Goal: Task Accomplishment & Management: Complete application form

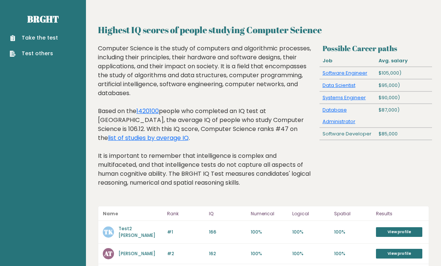
click at [48, 37] on link "Take the test" at bounding box center [34, 38] width 48 height 8
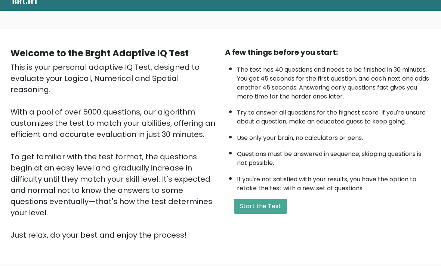
scroll to position [32, 0]
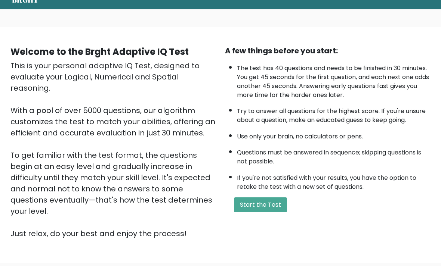
click at [280, 211] on button "Start the Test" at bounding box center [260, 205] width 53 height 15
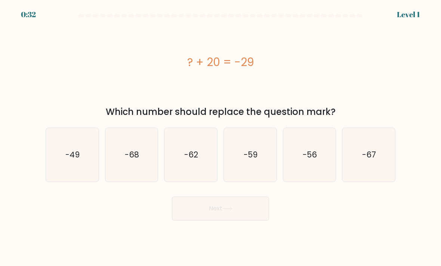
click at [75, 168] on icon "-49" at bounding box center [72, 155] width 53 height 53
click at [220, 137] on input "a. -49" at bounding box center [220, 135] width 0 height 4
radio input "true"
click at [249, 218] on button "Next" at bounding box center [220, 209] width 97 height 24
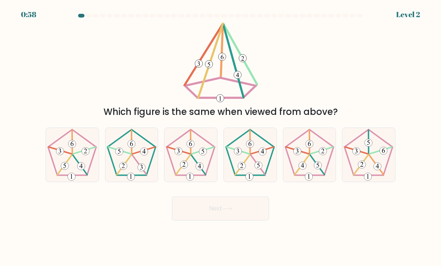
click at [71, 167] on icon at bounding box center [72, 155] width 53 height 53
click at [220, 137] on input "a." at bounding box center [220, 135] width 0 height 4
radio input "true"
click at [243, 217] on button "Next" at bounding box center [220, 209] width 97 height 24
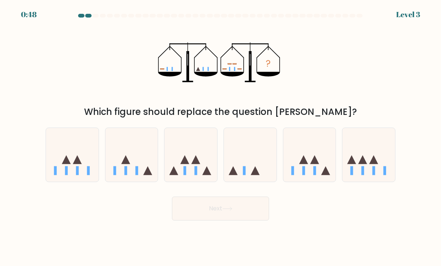
click at [193, 164] on icon at bounding box center [195, 159] width 9 height 9
click at [220, 137] on input "c." at bounding box center [220, 135] width 0 height 4
radio input "true"
click at [210, 238] on body "0:48 Level 3" at bounding box center [220, 133] width 441 height 266
click at [190, 221] on button "Next" at bounding box center [220, 209] width 97 height 24
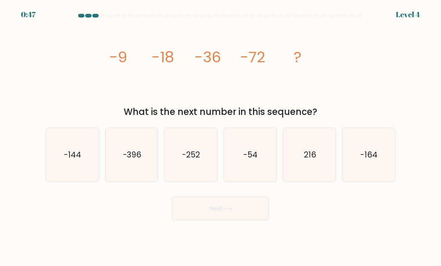
click at [191, 228] on body "0:47 Level 4" at bounding box center [220, 133] width 441 height 266
click at [81, 160] on icon "-144" at bounding box center [72, 155] width 53 height 53
click at [220, 137] on input "a. -144" at bounding box center [220, 135] width 0 height 4
radio input "true"
click at [245, 215] on button "Next" at bounding box center [220, 209] width 97 height 24
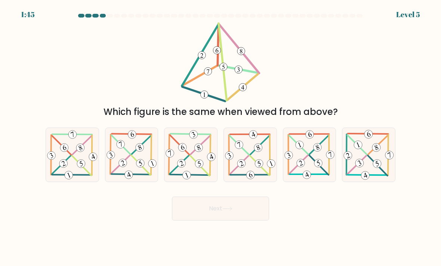
click at [171, 167] on icon at bounding box center [190, 155] width 53 height 52
click at [220, 137] on input "c." at bounding box center [220, 135] width 0 height 4
radio input "true"
click at [206, 216] on button "Next" at bounding box center [220, 209] width 97 height 24
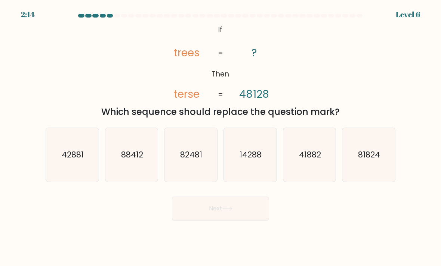
click at [241, 160] on text "14288" at bounding box center [250, 154] width 22 height 11
click at [221, 137] on input "d. 14288" at bounding box center [220, 135] width 0 height 4
radio input "true"
click at [227, 219] on button "Next" at bounding box center [220, 209] width 97 height 24
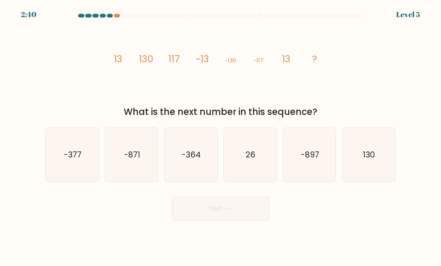
click at [366, 177] on icon "130" at bounding box center [368, 155] width 53 height 53
click at [221, 137] on input "f. 130" at bounding box center [220, 135] width 0 height 4
radio input "true"
click at [231, 221] on button "Next" at bounding box center [220, 209] width 97 height 24
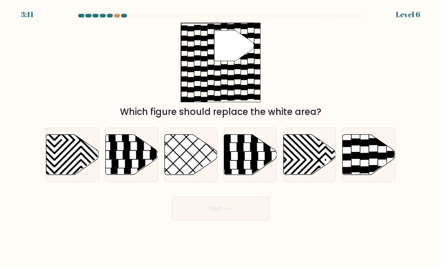
click at [239, 160] on icon at bounding box center [241, 156] width 7 height 8
click at [221, 137] on input "d." at bounding box center [220, 135] width 0 height 4
radio input "true"
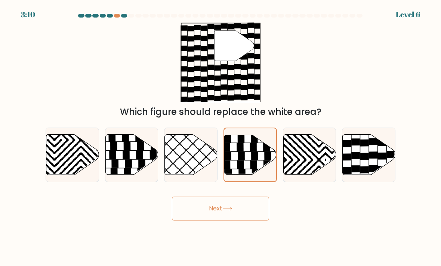
click at [221, 216] on button "Next" at bounding box center [220, 209] width 97 height 24
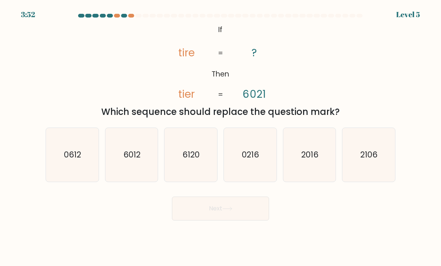
click at [183, 177] on icon "6120" at bounding box center [190, 155] width 53 height 53
click at [220, 137] on input "c. 6120" at bounding box center [220, 135] width 0 height 4
radio input "true"
click at [207, 221] on button "Next" at bounding box center [220, 209] width 97 height 24
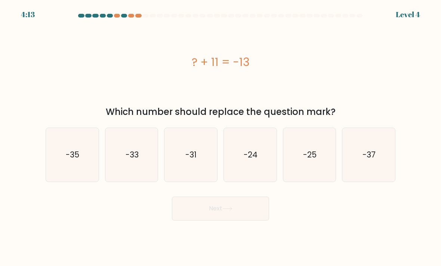
click at [367, 176] on icon "-37" at bounding box center [368, 155] width 53 height 53
click at [221, 137] on input "f. -37" at bounding box center [220, 135] width 0 height 4
radio input "true"
click at [248, 160] on text "-24" at bounding box center [250, 154] width 14 height 11
click at [221, 137] on input "d. -24" at bounding box center [220, 135] width 0 height 4
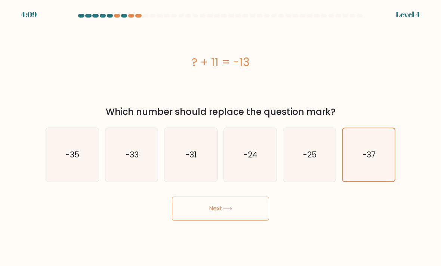
radio input "true"
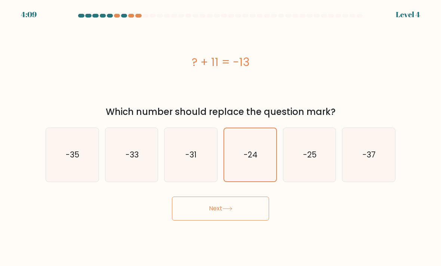
click at [220, 221] on button "Next" at bounding box center [220, 209] width 97 height 24
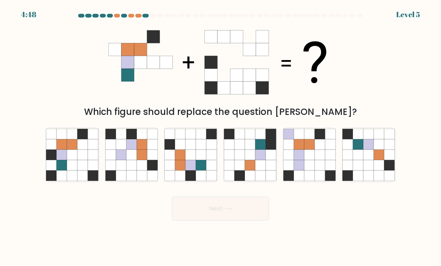
click at [188, 171] on icon at bounding box center [191, 165] width 10 height 10
click at [220, 137] on input "c." at bounding box center [220, 135] width 0 height 4
radio input "true"
click at [223, 234] on body "4:47 Level 5" at bounding box center [220, 133] width 441 height 266
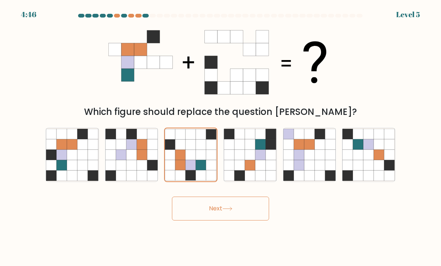
click at [221, 214] on button "Next" at bounding box center [220, 209] width 97 height 24
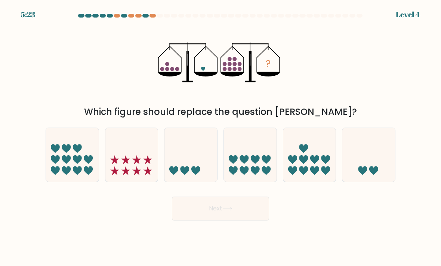
click at [322, 164] on icon at bounding box center [325, 159] width 9 height 9
click at [221, 137] on input "e." at bounding box center [220, 135] width 0 height 4
radio input "true"
click at [252, 213] on button "Next" at bounding box center [220, 209] width 97 height 24
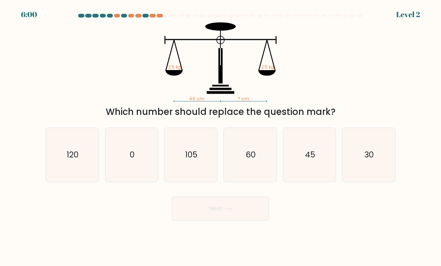
click at [307, 170] on icon "45" at bounding box center [309, 155] width 53 height 53
click at [221, 137] on input "e. 45" at bounding box center [220, 135] width 0 height 4
radio input "true"
click at [242, 216] on button "Next" at bounding box center [220, 209] width 97 height 24
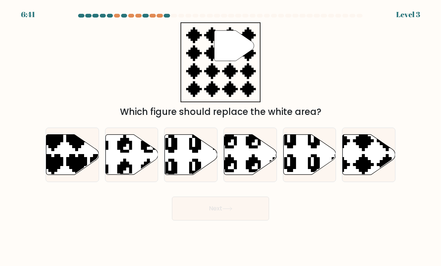
click at [367, 165] on icon at bounding box center [351, 176] width 92 height 92
click at [221, 137] on input "f." at bounding box center [220, 135] width 0 height 4
radio input "true"
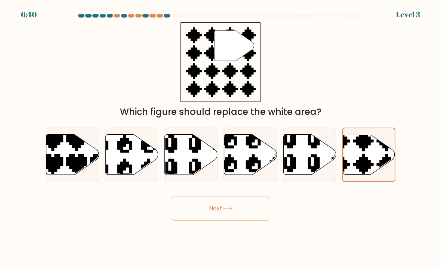
click at [248, 221] on button "Next" at bounding box center [220, 209] width 97 height 24
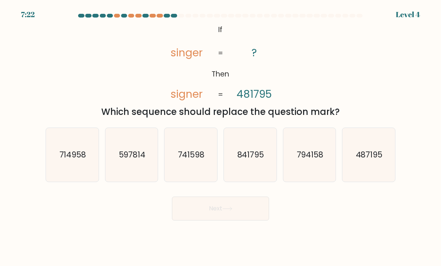
click at [372, 160] on text "487195" at bounding box center [369, 154] width 27 height 11
click at [221, 137] on input "f. 487195" at bounding box center [220, 135] width 0 height 4
radio input "true"
click at [244, 221] on button "Next" at bounding box center [220, 209] width 97 height 24
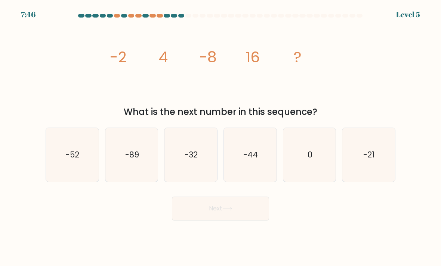
click at [186, 173] on icon "-32" at bounding box center [190, 155] width 53 height 53
click at [220, 137] on input "c. -32" at bounding box center [220, 135] width 0 height 4
radio input "true"
click at [236, 221] on button "Next" at bounding box center [220, 209] width 97 height 24
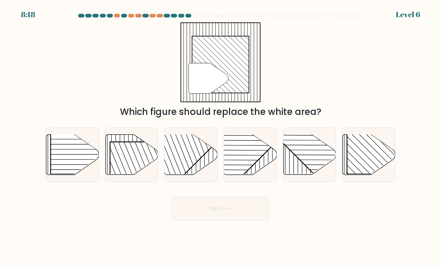
click at [109, 175] on icon at bounding box center [131, 155] width 53 height 40
click at [220, 137] on input "b." at bounding box center [220, 135] width 0 height 4
radio input "true"
click at [375, 163] on rect at bounding box center [384, 136] width 75 height 75
click at [221, 137] on input "f." at bounding box center [220, 135] width 0 height 4
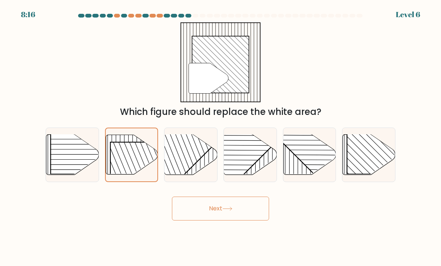
radio input "true"
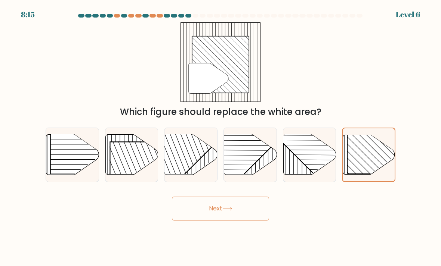
click at [212, 217] on button "Next" at bounding box center [220, 209] width 97 height 24
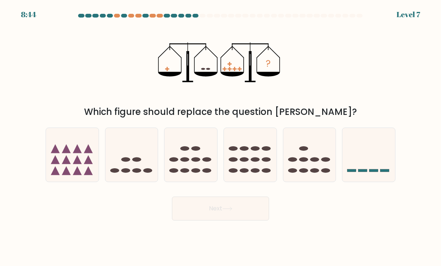
click at [125, 156] on icon at bounding box center [131, 155] width 53 height 44
click at [220, 137] on input "b." at bounding box center [220, 135] width 0 height 4
radio input "true"
click at [207, 241] on body "8:44 Level 7" at bounding box center [220, 133] width 441 height 266
click at [190, 221] on button "Next" at bounding box center [220, 209] width 97 height 24
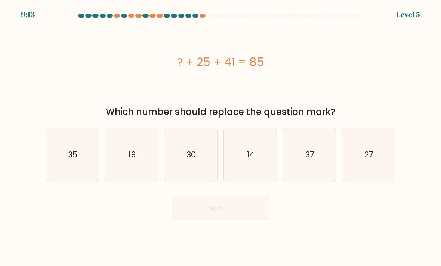
click at [228, 174] on icon "14" at bounding box center [250, 155] width 53 height 53
click at [221, 137] on input "d. 14" at bounding box center [220, 135] width 0 height 4
radio input "true"
click at [210, 264] on body "9:13 Level 5 a." at bounding box center [220, 133] width 441 height 266
click at [203, 221] on button "Next" at bounding box center [220, 209] width 97 height 24
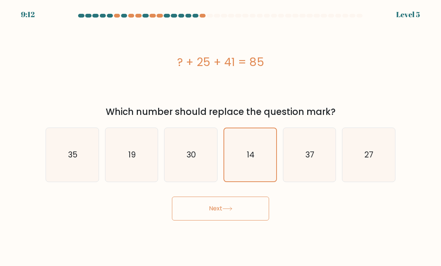
click at [189, 221] on button "Next" at bounding box center [220, 209] width 97 height 24
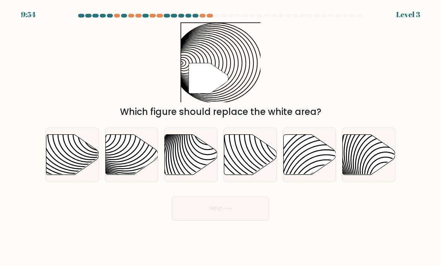
click at [166, 148] on icon at bounding box center [208, 178] width 106 height 106
click at [220, 137] on input "c." at bounding box center [220, 135] width 0 height 4
radio input "true"
click at [197, 221] on button "Next" at bounding box center [220, 209] width 97 height 24
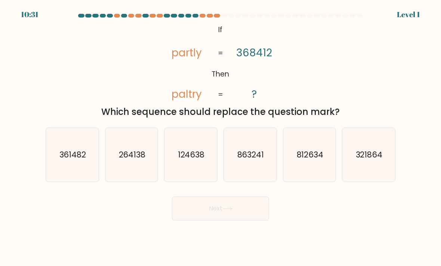
click at [192, 168] on icon "124638" at bounding box center [190, 155] width 53 height 53
click at [220, 137] on input "c. 124638" at bounding box center [220, 135] width 0 height 4
radio input "true"
click at [217, 221] on button "Next" at bounding box center [220, 209] width 97 height 24
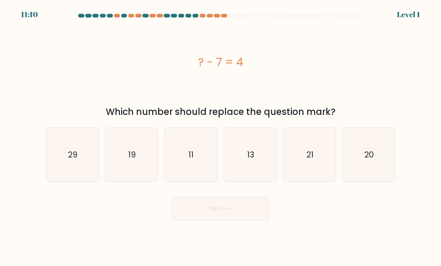
click at [177, 155] on icon "11" at bounding box center [190, 155] width 53 height 53
click at [220, 137] on input "c. 11" at bounding box center [220, 135] width 0 height 4
radio input "true"
click at [212, 221] on button "Next" at bounding box center [220, 209] width 97 height 24
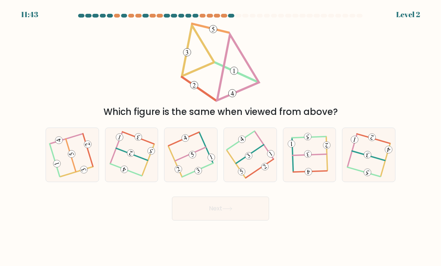
click at [69, 172] on icon at bounding box center [72, 154] width 43 height 43
click at [220, 137] on input "a." at bounding box center [220, 135] width 0 height 4
radio input "true"
click at [193, 221] on button "Next" at bounding box center [220, 209] width 97 height 24
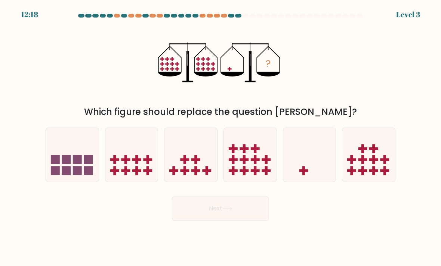
click at [296, 158] on icon at bounding box center [309, 155] width 53 height 44
click at [221, 137] on input "e." at bounding box center [220, 135] width 0 height 4
radio input "true"
click at [210, 221] on button "Next" at bounding box center [220, 209] width 97 height 24
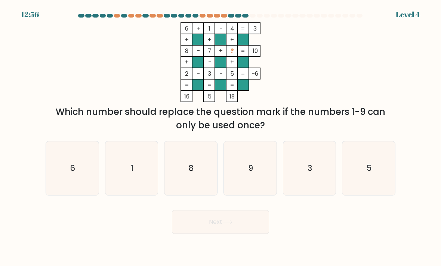
click at [252, 184] on icon "9" at bounding box center [250, 168] width 53 height 53
click at [221, 137] on input "d. 9" at bounding box center [220, 135] width 0 height 4
radio input "true"
click at [230, 234] on button "Next" at bounding box center [220, 222] width 97 height 24
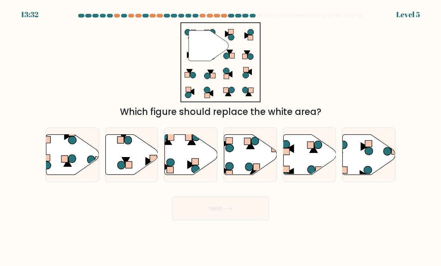
click at [251, 166] on icon at bounding box center [250, 155] width 53 height 40
click at [221, 137] on input "d." at bounding box center [220, 135] width 0 height 4
radio input "true"
click at [229, 211] on icon at bounding box center [227, 209] width 10 height 4
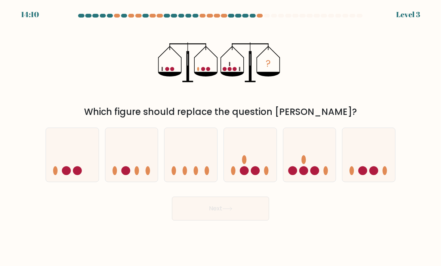
click at [253, 177] on icon at bounding box center [250, 155] width 53 height 44
click at [221, 137] on input "d." at bounding box center [220, 135] width 0 height 4
radio input "true"
click at [232, 221] on button "Next" at bounding box center [220, 209] width 97 height 24
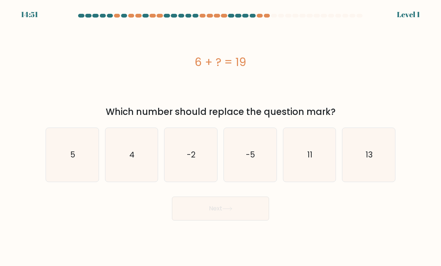
click at [379, 163] on icon "13" at bounding box center [368, 155] width 53 height 53
click at [221, 137] on input "f. 13" at bounding box center [220, 135] width 0 height 4
radio input "true"
click at [245, 221] on button "Next" at bounding box center [220, 209] width 97 height 24
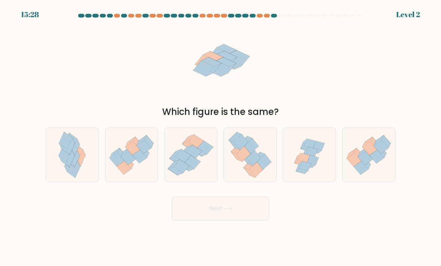
click at [55, 170] on icon at bounding box center [72, 155] width 35 height 54
click at [220, 137] on input "a." at bounding box center [220, 135] width 0 height 4
radio input "true"
click at [218, 216] on button "Next" at bounding box center [220, 209] width 97 height 24
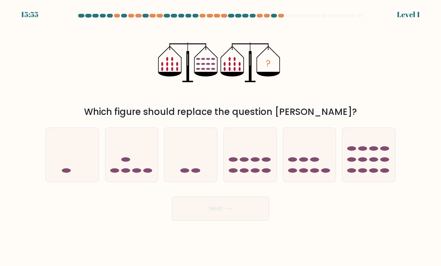
click at [361, 162] on icon at bounding box center [368, 155] width 53 height 44
click at [221, 137] on input "f." at bounding box center [220, 135] width 0 height 4
radio input "true"
click at [189, 221] on button "Next" at bounding box center [220, 209] width 97 height 24
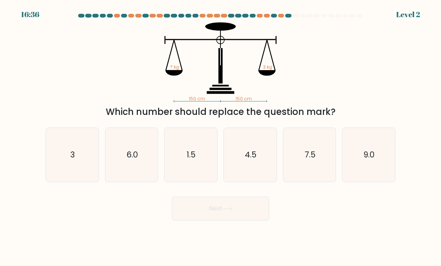
click at [353, 167] on icon "9.0" at bounding box center [368, 155] width 53 height 53
click at [221, 137] on input "f. 9.0" at bounding box center [220, 135] width 0 height 4
radio input "true"
click at [352, 167] on icon "9.0" at bounding box center [368, 155] width 52 height 52
click at [221, 137] on input "f. 9.0" at bounding box center [220, 135] width 0 height 4
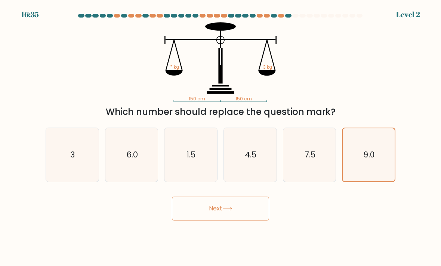
click at [226, 211] on icon at bounding box center [227, 209] width 10 height 4
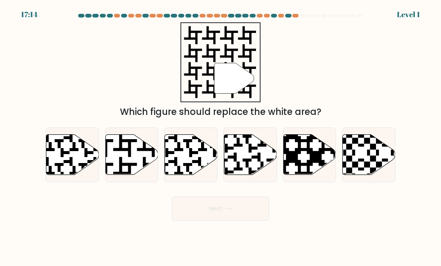
click at [118, 165] on icon at bounding box center [131, 155] width 53 height 40
click at [220, 137] on input "b." at bounding box center [220, 135] width 0 height 4
radio input "true"
click at [230, 213] on button "Next" at bounding box center [220, 209] width 97 height 24
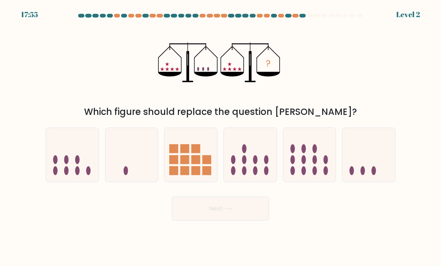
click at [388, 161] on icon at bounding box center [368, 155] width 53 height 44
click at [221, 137] on input "f." at bounding box center [220, 135] width 0 height 4
radio input "true"
click at [247, 216] on button "Next" at bounding box center [220, 209] width 97 height 24
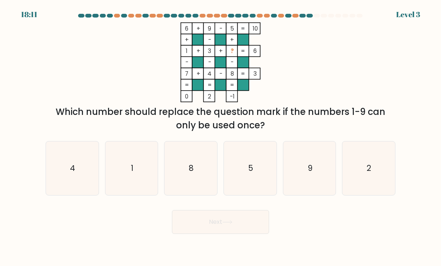
click at [240, 180] on icon "5" at bounding box center [250, 168] width 53 height 53
click at [221, 137] on input "d. 5" at bounding box center [220, 135] width 0 height 4
radio input "true"
click at [203, 234] on button "Next" at bounding box center [220, 222] width 97 height 24
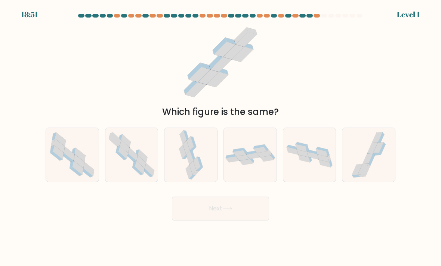
click at [130, 160] on icon at bounding box center [133, 154] width 10 height 13
click at [220, 137] on input "b." at bounding box center [220, 135] width 0 height 4
radio input "true"
click at [221, 221] on button "Next" at bounding box center [220, 209] width 97 height 24
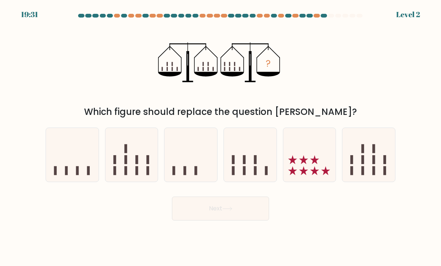
click at [240, 168] on icon at bounding box center [250, 155] width 53 height 44
click at [221, 137] on input "d." at bounding box center [220, 135] width 0 height 4
radio input "true"
click at [220, 213] on button "Next" at bounding box center [220, 209] width 97 height 24
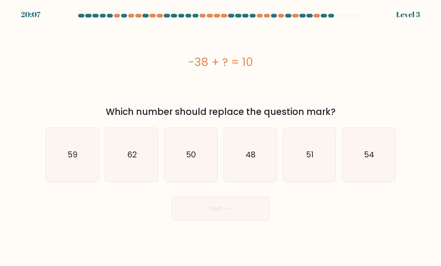
click at [249, 170] on icon "48" at bounding box center [250, 155] width 53 height 53
click at [221, 137] on input "d. 48" at bounding box center [220, 135] width 0 height 4
radio input "true"
click at [229, 221] on button "Next" at bounding box center [220, 209] width 97 height 24
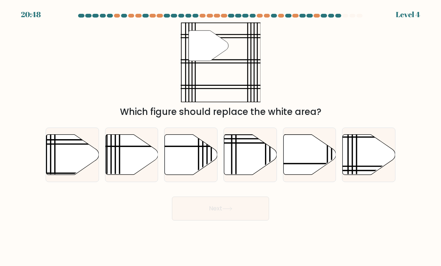
click at [345, 173] on icon at bounding box center [368, 155] width 53 height 40
click at [221, 137] on input "f." at bounding box center [220, 135] width 0 height 4
radio input "true"
click at [202, 221] on button "Next" at bounding box center [220, 209] width 97 height 24
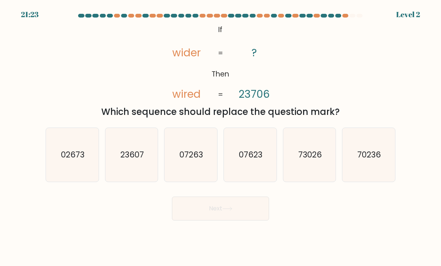
click at [71, 171] on icon "02673" at bounding box center [72, 155] width 53 height 53
click at [220, 137] on input "a. 02673" at bounding box center [220, 135] width 0 height 4
radio input "true"
click at [204, 219] on button "Next" at bounding box center [220, 209] width 97 height 24
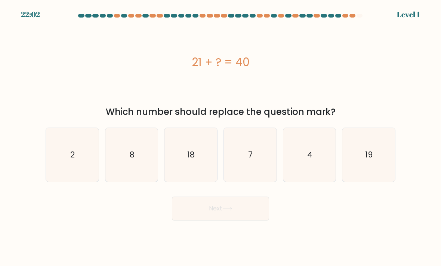
click at [366, 169] on icon "19" at bounding box center [368, 155] width 53 height 53
click at [221, 137] on input "f. 19" at bounding box center [220, 135] width 0 height 4
radio input "true"
click at [218, 234] on body "22:01 Level 1 2" at bounding box center [220, 133] width 441 height 266
click at [207, 220] on button "Next" at bounding box center [220, 209] width 97 height 24
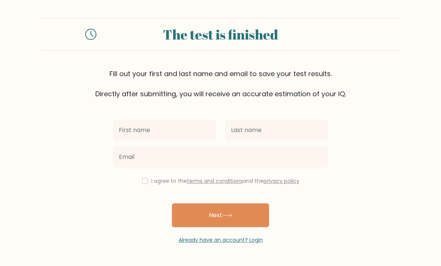
click at [136, 131] on input "text" at bounding box center [164, 130] width 103 height 21
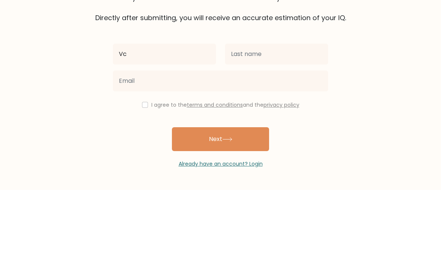
type input "Vc"
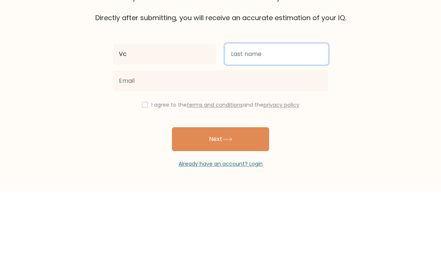
click at [301, 120] on input "text" at bounding box center [276, 130] width 103 height 21
type input "X"
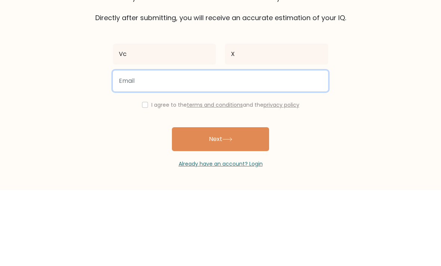
click at [125, 147] on input "email" at bounding box center [220, 157] width 215 height 21
type input "gingerwinter@gmail.com"
click at [220, 204] on button "Next" at bounding box center [220, 216] width 97 height 24
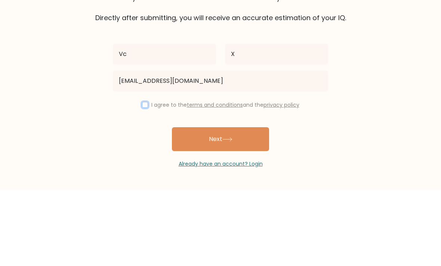
scroll to position [24, 0]
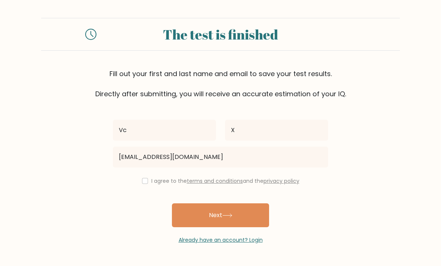
click at [134, 177] on div "I agree to the terms and conditions and the privacy policy" at bounding box center [220, 181] width 224 height 9
click at [190, 204] on button "Next" at bounding box center [220, 216] width 97 height 24
click at [145, 178] on input "checkbox" at bounding box center [145, 181] width 6 height 6
checkbox input "true"
click at [203, 204] on button "Next" at bounding box center [220, 216] width 97 height 24
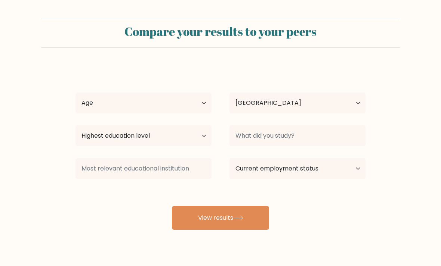
select select "GB"
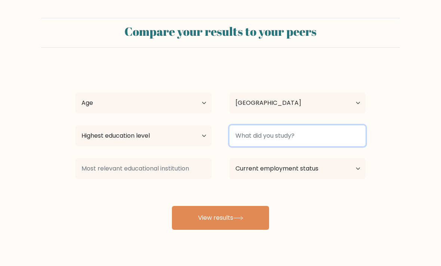
click at [255, 136] on input at bounding box center [297, 135] width 136 height 21
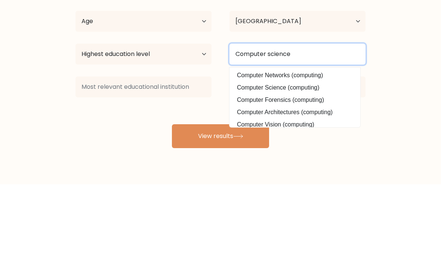
type input "Computer science"
click at [220, 206] on button "View results" at bounding box center [220, 218] width 97 height 24
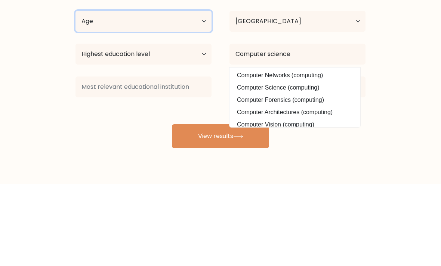
scroll to position [24, 0]
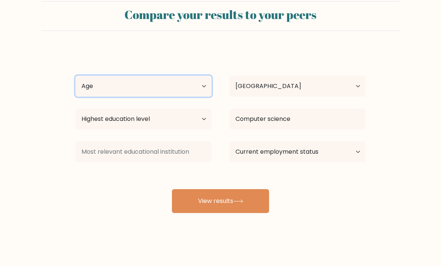
click at [124, 76] on select "Age Under 18 years old 18-24 years old 25-34 years old 35-44 years old 45-54 ye…" at bounding box center [143, 86] width 136 height 21
select select "min_18"
click at [105, 76] on select "Age Under 18 years old 18-24 years old 25-34 years old 35-44 years old 45-54 ye…" at bounding box center [143, 86] width 136 height 21
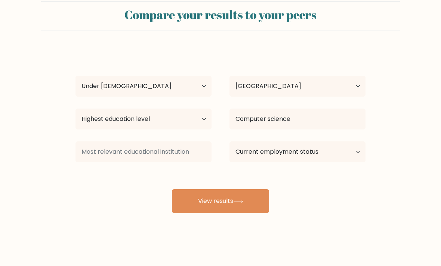
click at [229, 198] on button "View results" at bounding box center [220, 201] width 97 height 24
click at [96, 114] on select "Highest education level No schooling Primary Lower Secondary Upper Secondary Oc…" at bounding box center [143, 119] width 136 height 21
select select "upper_secondary"
click at [215, 199] on button "View results" at bounding box center [220, 201] width 97 height 24
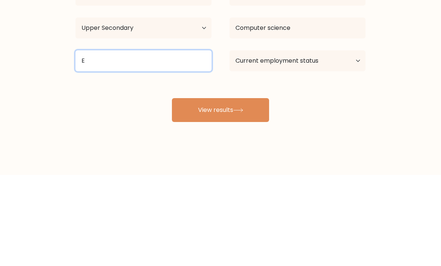
type input "E"
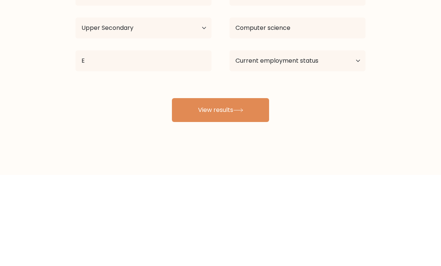
click at [194, 189] on button "View results" at bounding box center [220, 201] width 97 height 24
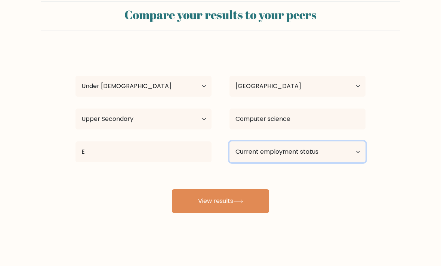
click at [260, 153] on select "Current employment status Employed Student Retired Other / prefer not to answer" at bounding box center [297, 152] width 136 height 21
select select "other"
click at [236, 189] on button "View results" at bounding box center [220, 201] width 97 height 24
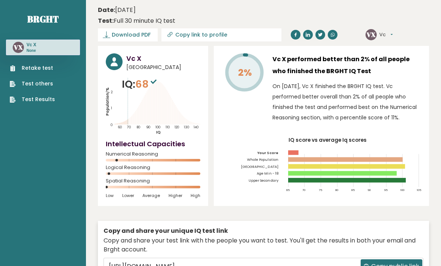
click at [388, 28] on div "VX Vc Dashboard Profile Settings Logout" at bounding box center [396, 34] width 63 height 15
click at [392, 32] on button "Vc" at bounding box center [385, 34] width 13 height 7
click at [387, 35] on button "Vc" at bounding box center [385, 34] width 13 height 7
